Goal: Task Accomplishment & Management: Manage account settings

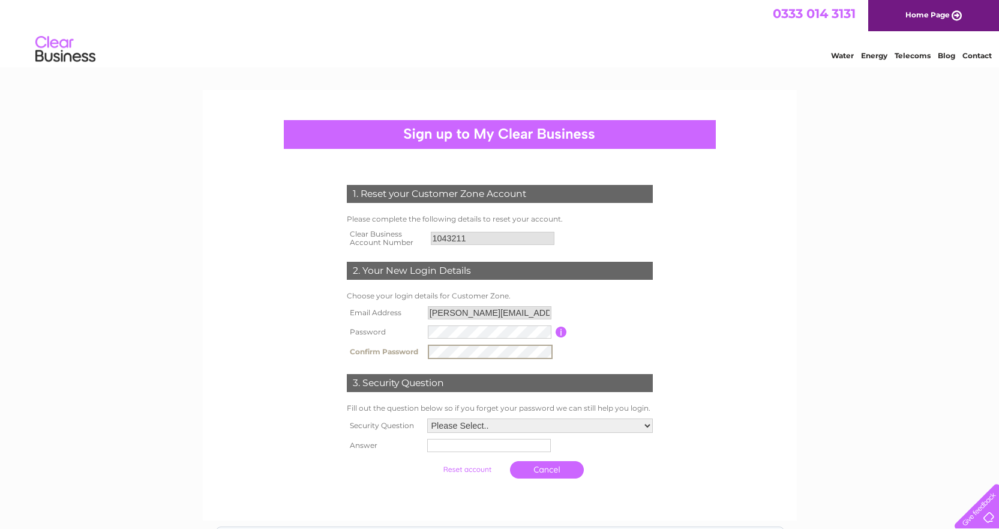
click at [648, 424] on select "Please Select.. In what town or city was your first job? In what town or city d…" at bounding box center [540, 425] width 226 height 14
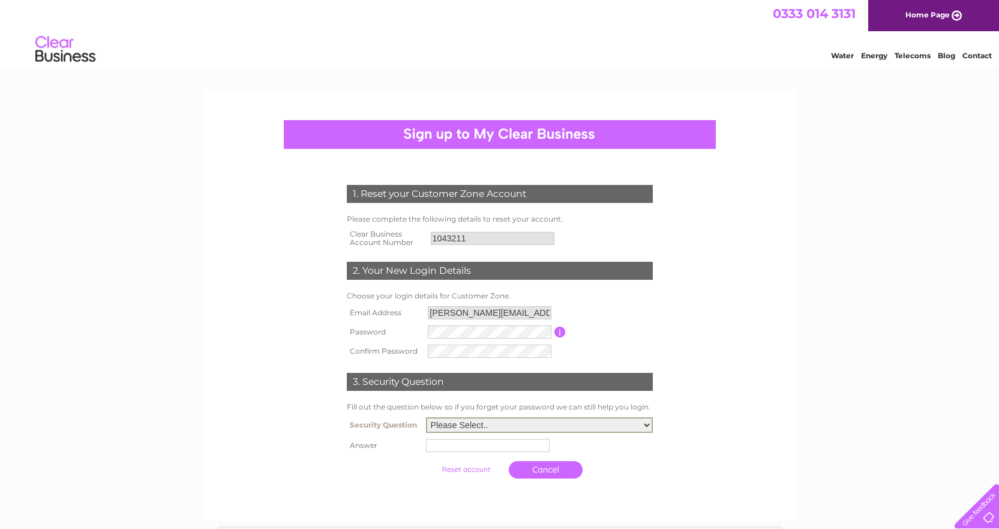
select select "4"
click at [426, 418] on select "Please Select.. In what town or city was your first job? In what town or city d…" at bounding box center [539, 425] width 227 height 16
click at [442, 425] on select "Please Select.. In what town or city was your first job? In what town or city d…" at bounding box center [539, 425] width 227 height 16
click at [435, 451] on input "text" at bounding box center [488, 445] width 124 height 13
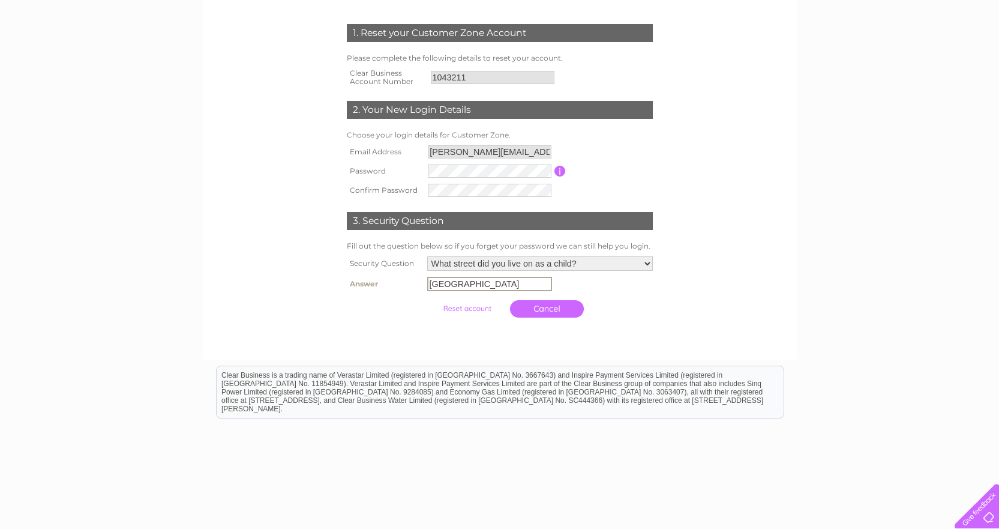
scroll to position [180, 0]
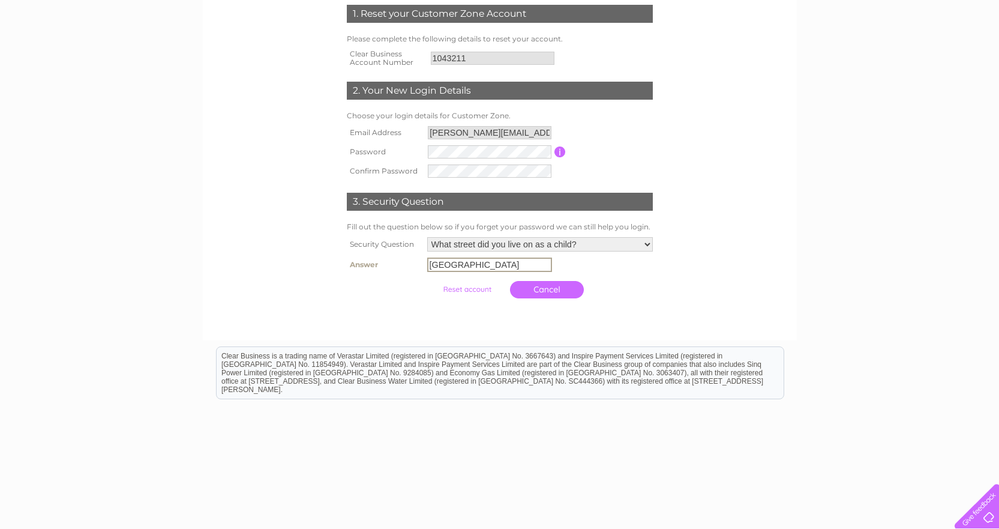
type input "West Fairholm Street"
click at [470, 289] on input "submit" at bounding box center [467, 289] width 74 height 17
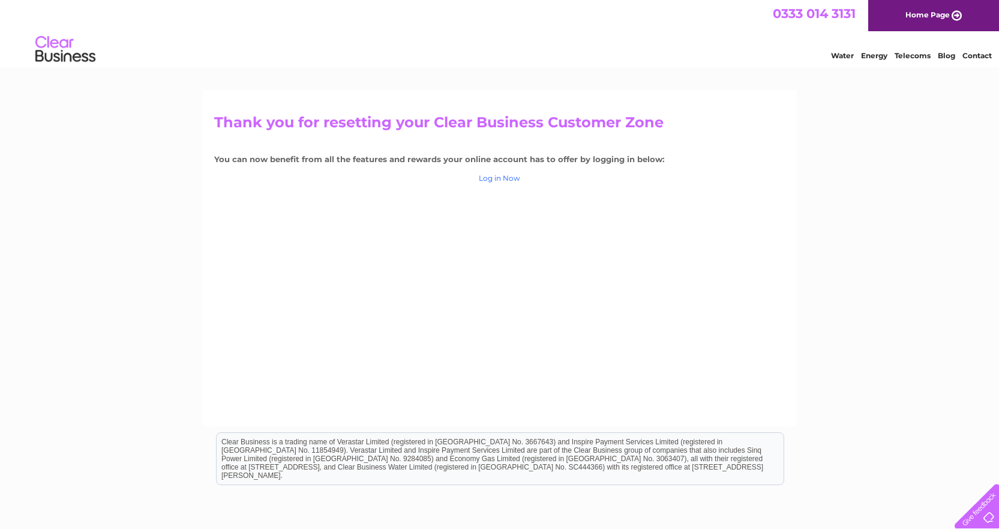
click at [494, 179] on link "Log in Now" at bounding box center [499, 177] width 41 height 9
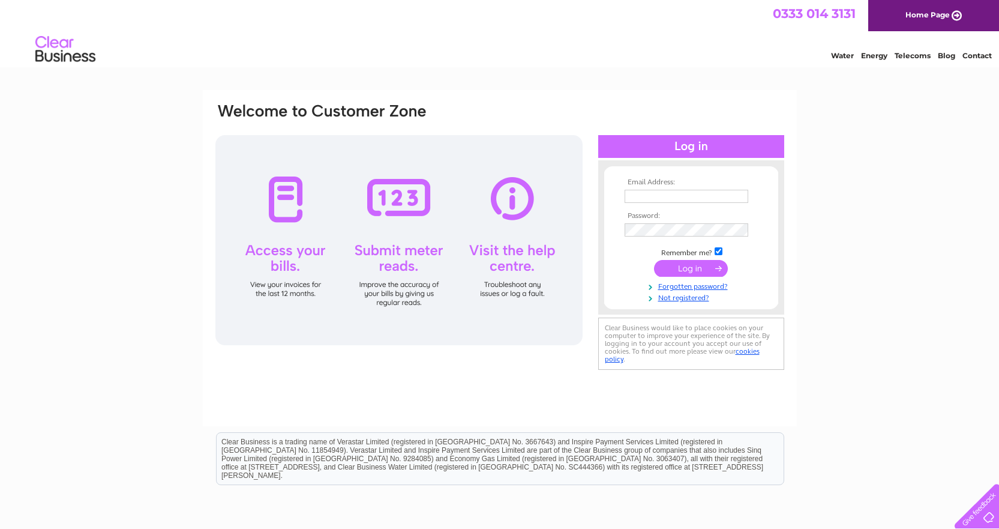
click at [289, 214] on div at bounding box center [398, 240] width 367 height 210
type input "[PERSON_NAME][EMAIL_ADDRESS][DOMAIN_NAME]"
click at [685, 265] on input "submit" at bounding box center [691, 268] width 74 height 17
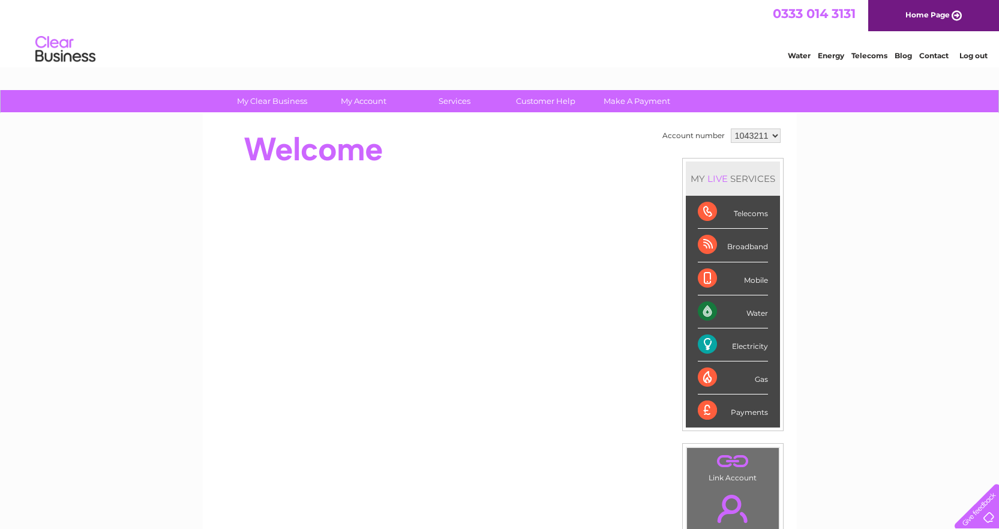
click at [706, 345] on div "Electricity" at bounding box center [733, 344] width 70 height 33
click at [755, 347] on div "Electricity" at bounding box center [733, 344] width 70 height 33
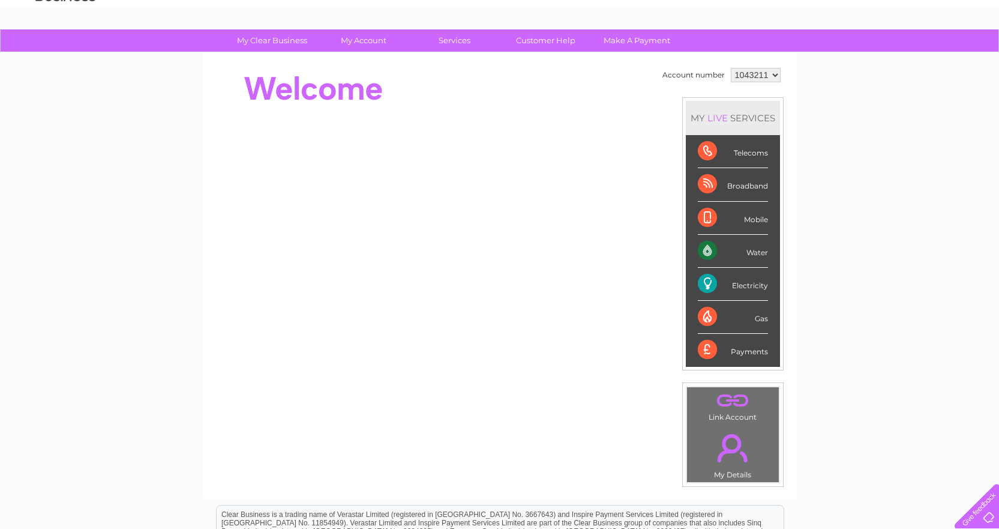
scroll to position [60, 0]
click at [710, 284] on div "Electricity" at bounding box center [733, 284] width 70 height 33
click at [707, 284] on div "Electricity" at bounding box center [733, 284] width 70 height 33
click at [747, 290] on div "Electricity" at bounding box center [733, 284] width 70 height 33
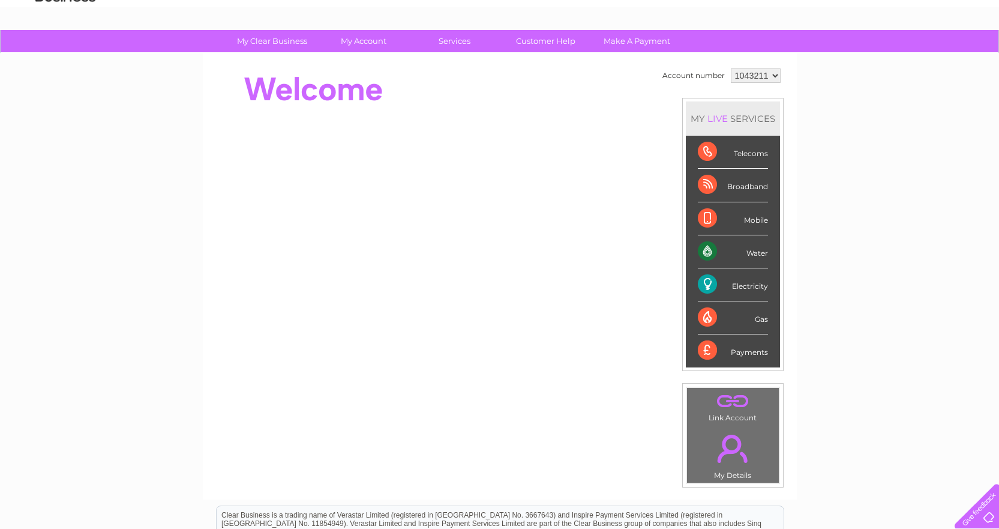
click at [747, 290] on div "Electricity" at bounding box center [733, 284] width 70 height 33
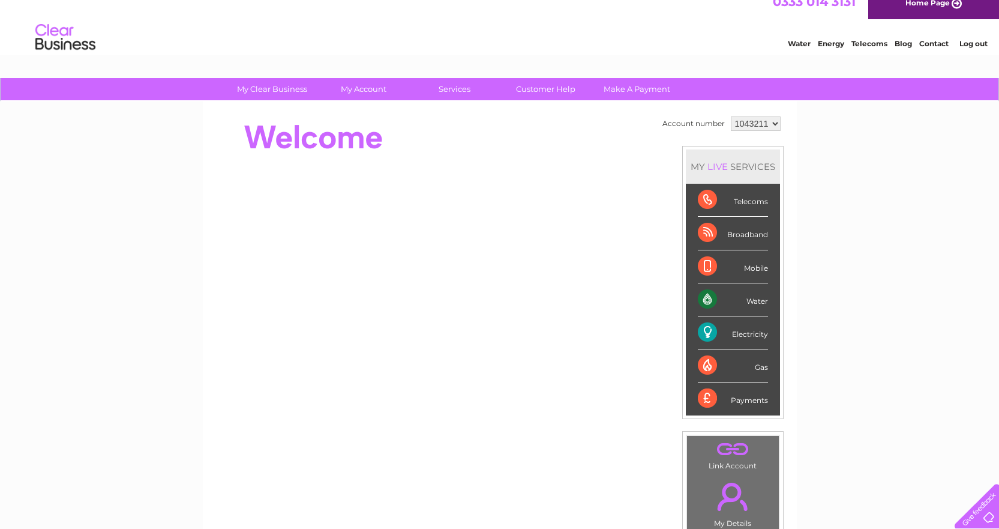
scroll to position [0, 0]
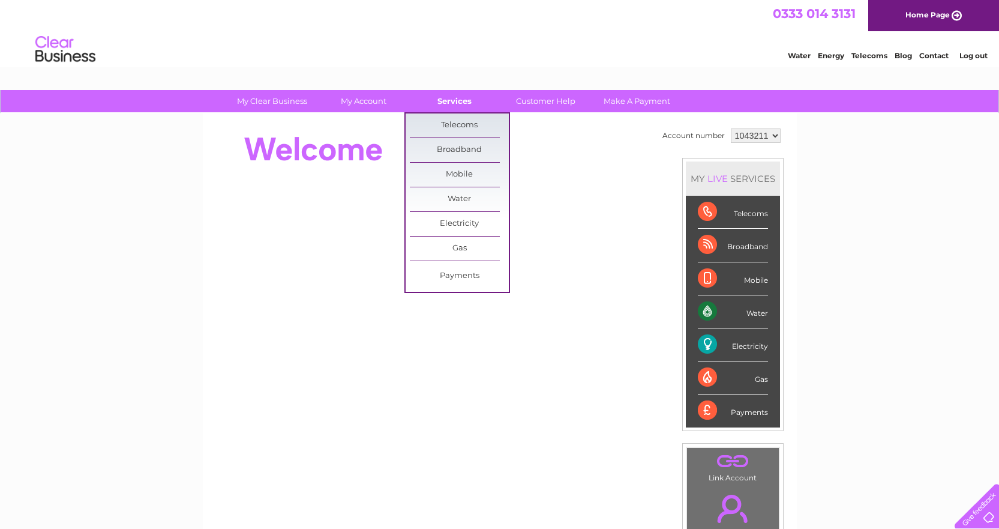
click at [452, 104] on link "Services" at bounding box center [454, 101] width 99 height 22
